Goal: Information Seeking & Learning: Find specific page/section

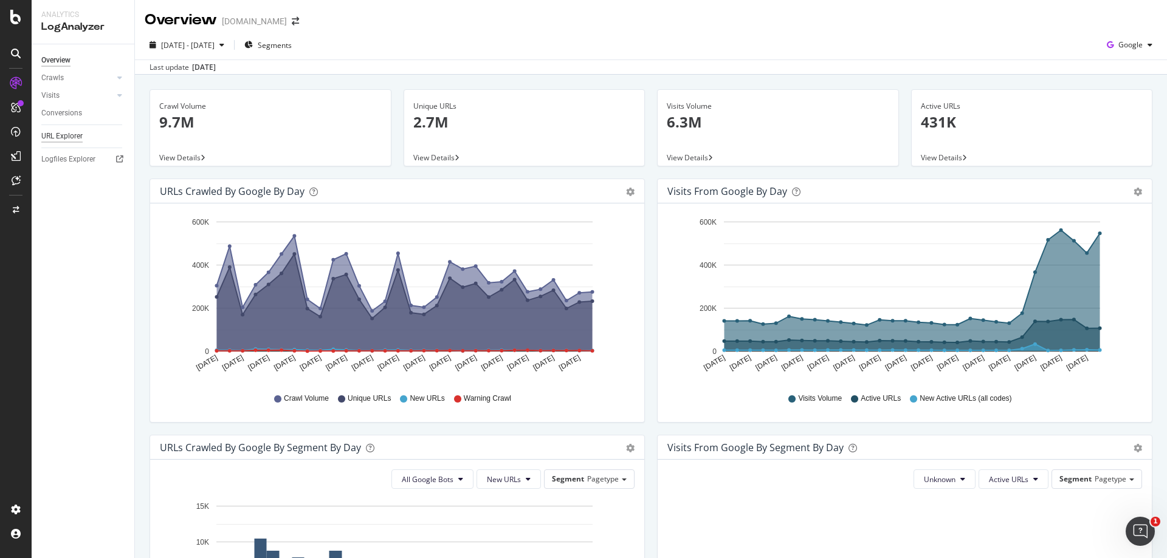
scroll to position [304, 0]
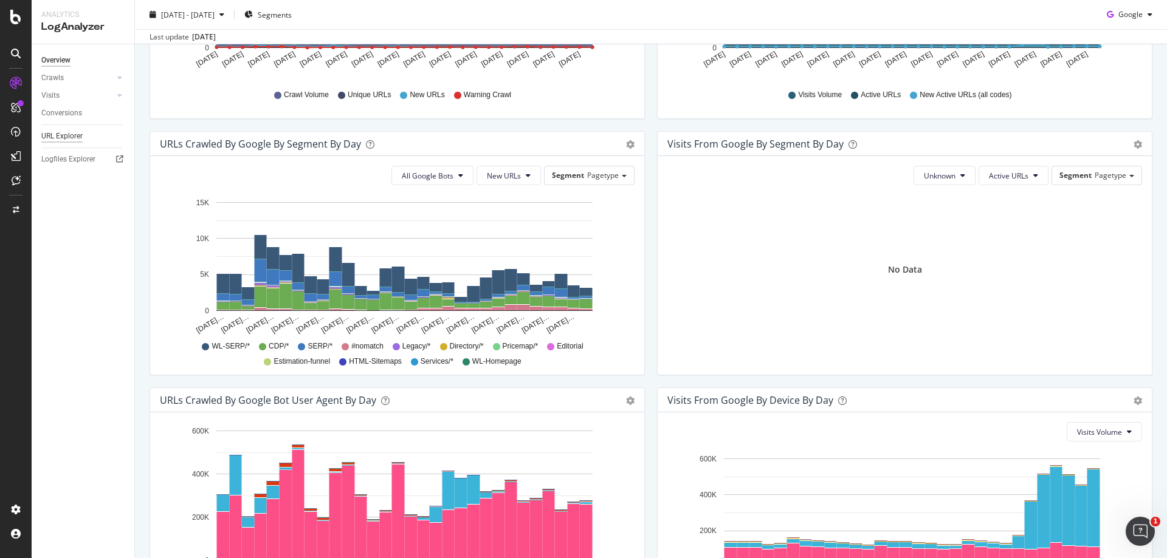
click at [75, 136] on div "URL Explorer" at bounding box center [61, 136] width 41 height 13
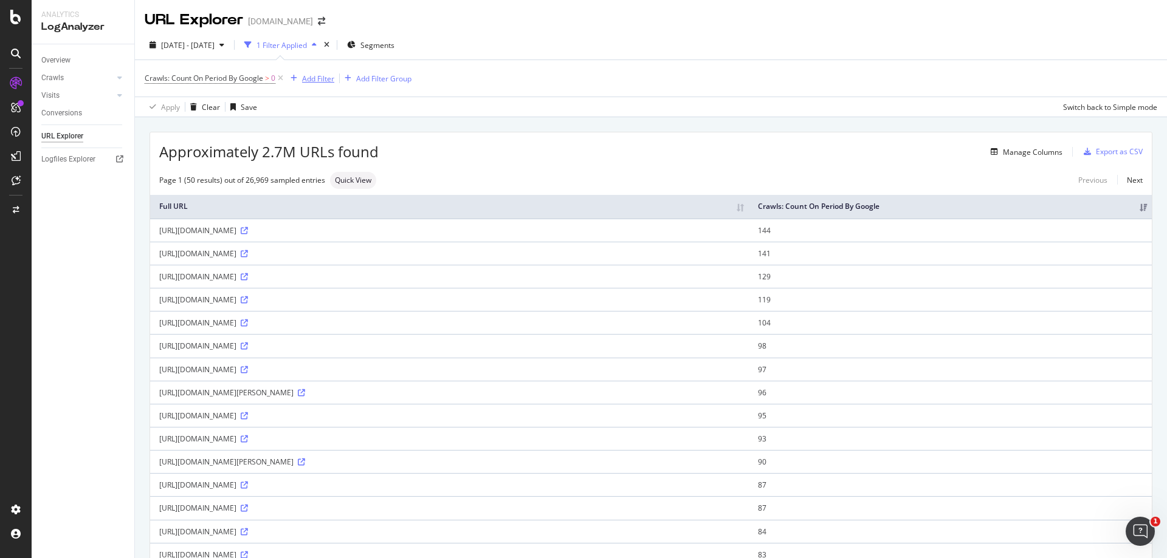
click at [312, 80] on div "Add Filter" at bounding box center [318, 79] width 32 height 10
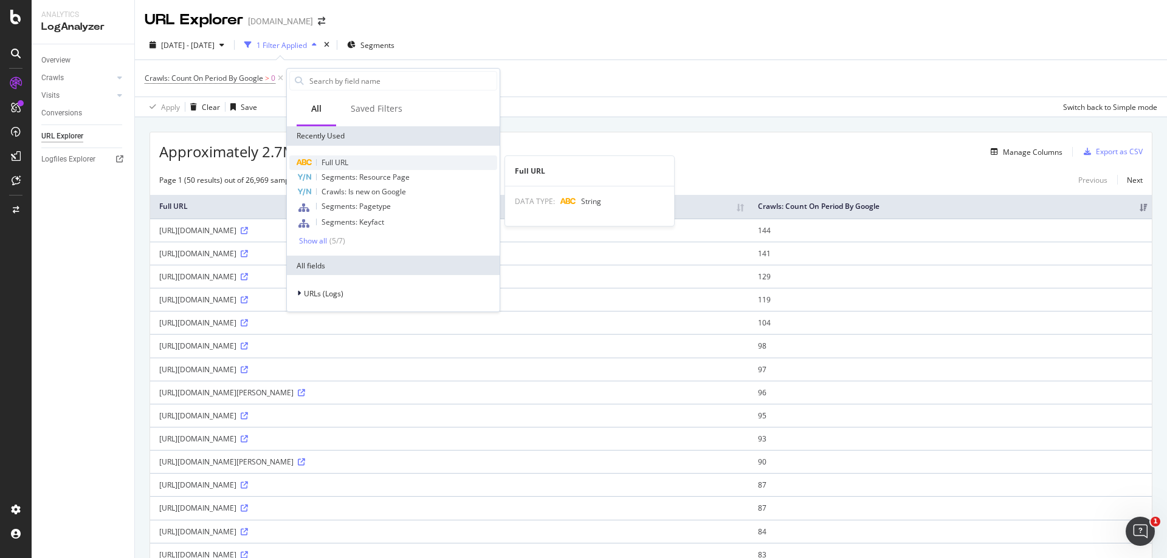
click at [344, 167] on span "Full URL" at bounding box center [334, 162] width 27 height 10
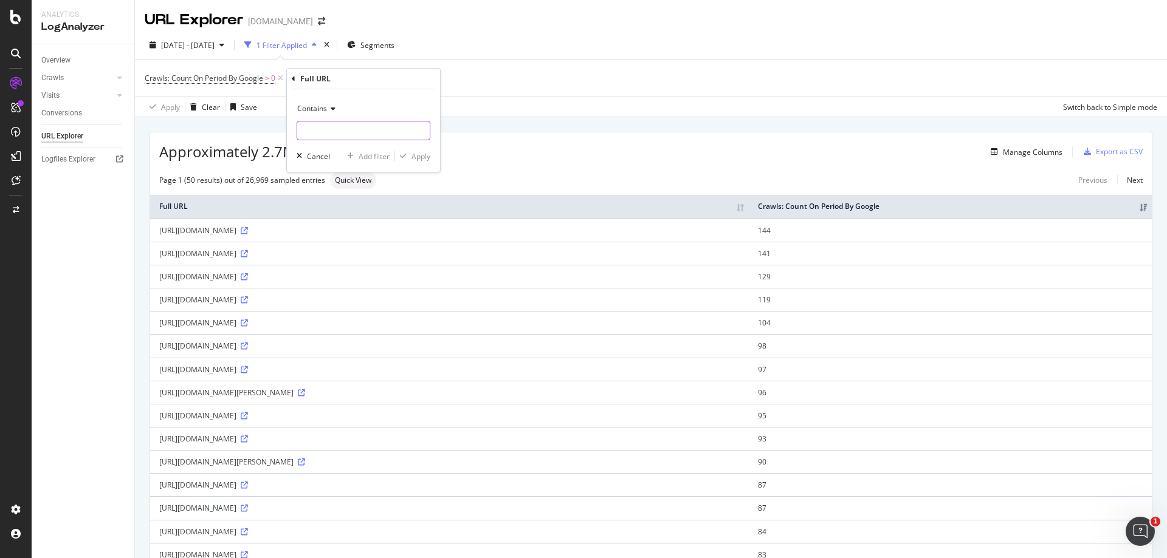
click at [347, 129] on input "text" at bounding box center [363, 130] width 132 height 19
type input "_to_the_"
click at [426, 155] on div "Apply" at bounding box center [420, 156] width 19 height 10
